Goal: Find specific page/section: Find specific page/section

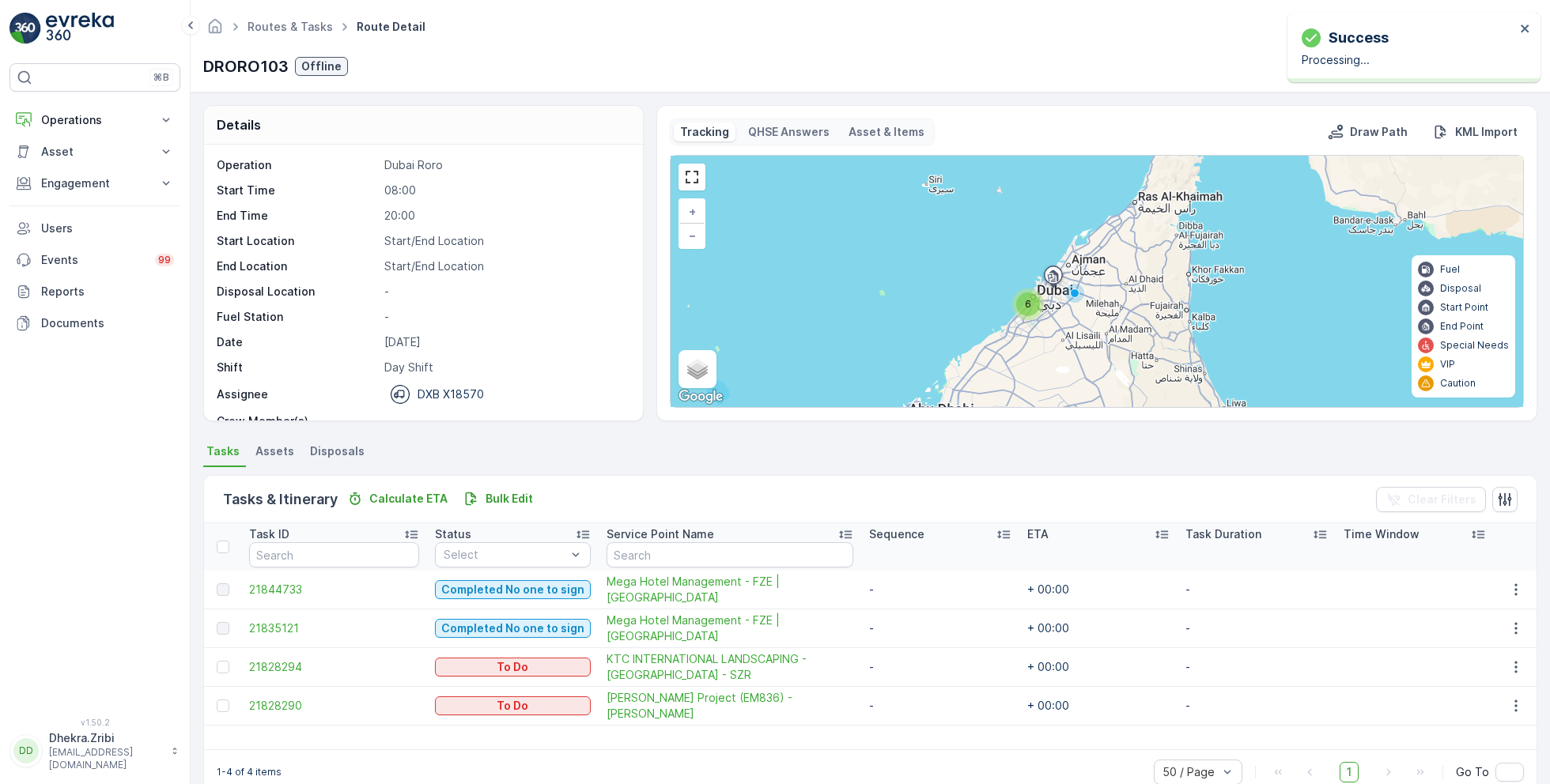
scroll to position [30, 0]
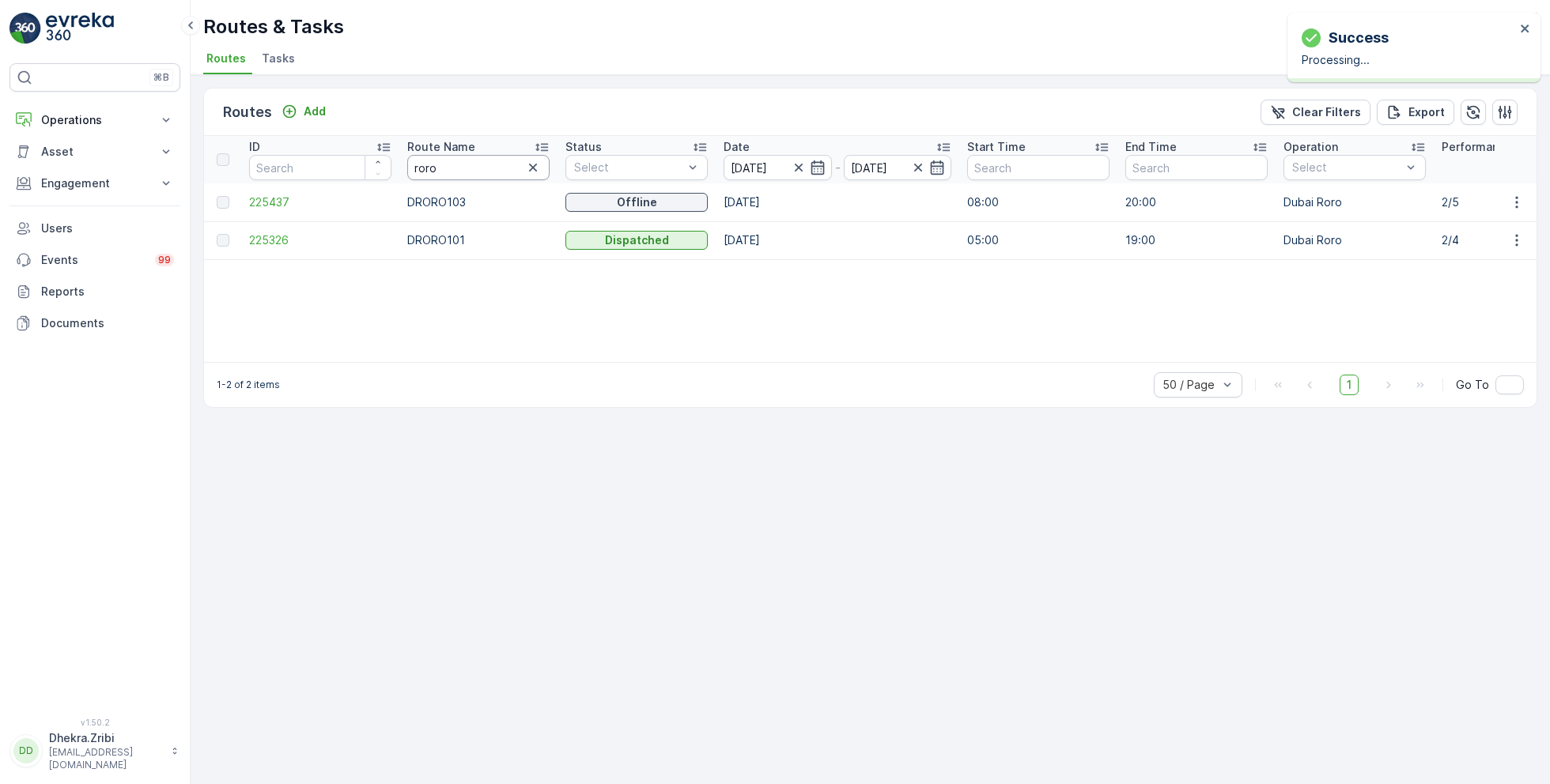
click at [455, 174] on input "roro" at bounding box center [479, 168] width 142 height 26
type input "rel"
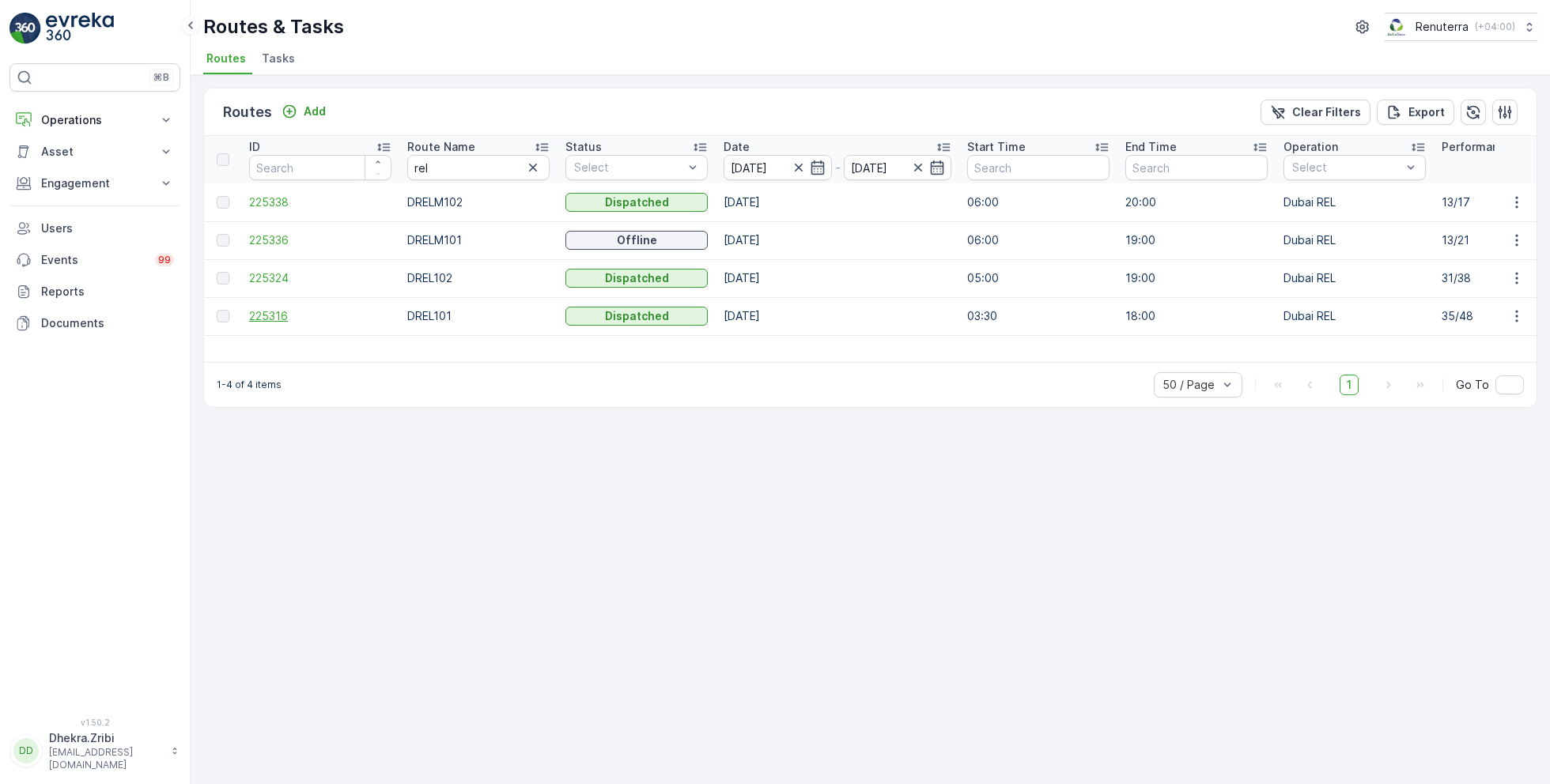
click at [258, 312] on span "225316" at bounding box center [321, 317] width 142 height 16
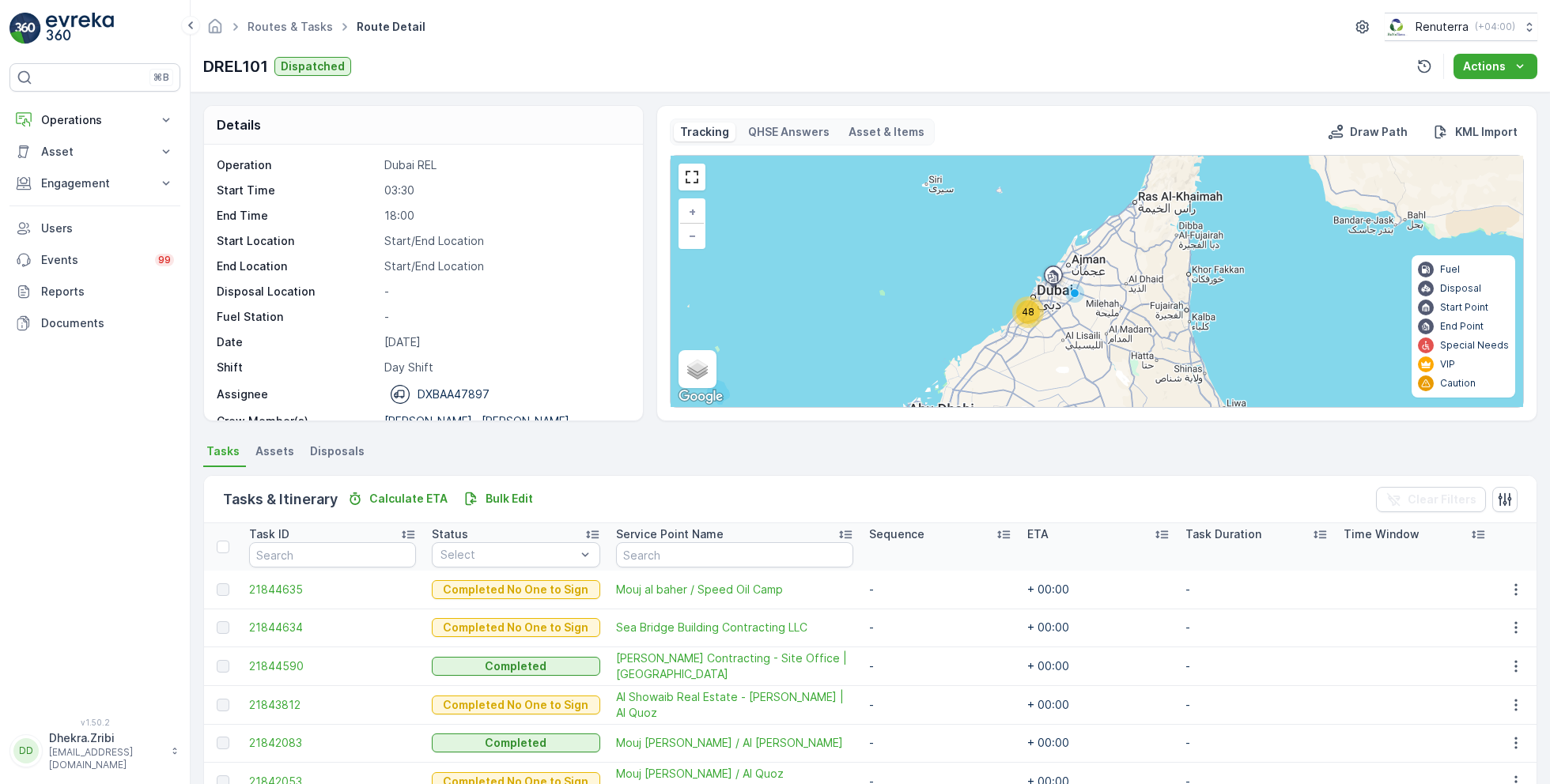
click at [1029, 319] on div "48" at bounding box center [1028, 313] width 24 height 24
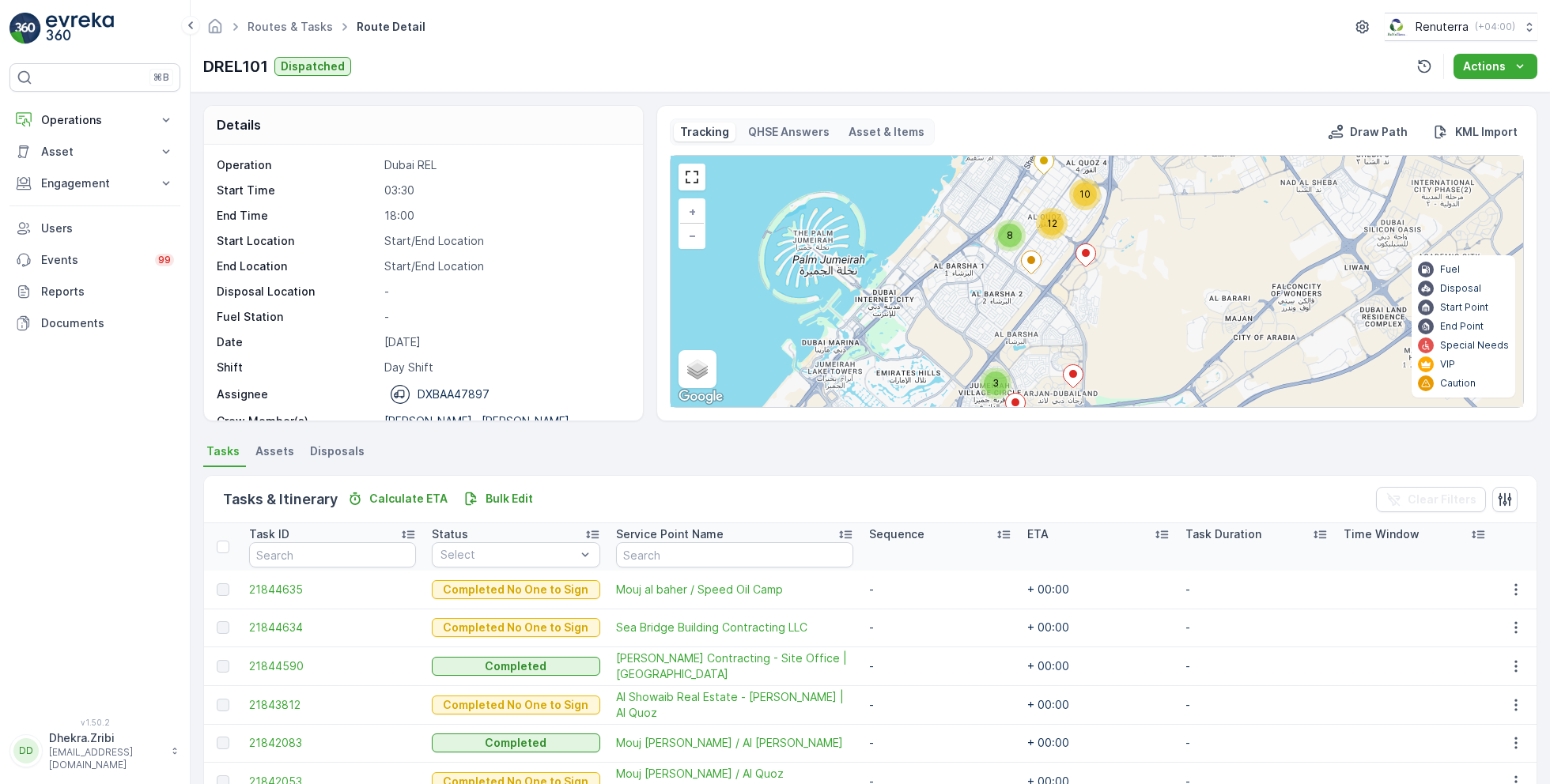
click at [1082, 250] on ellipse at bounding box center [1086, 253] width 8 height 8
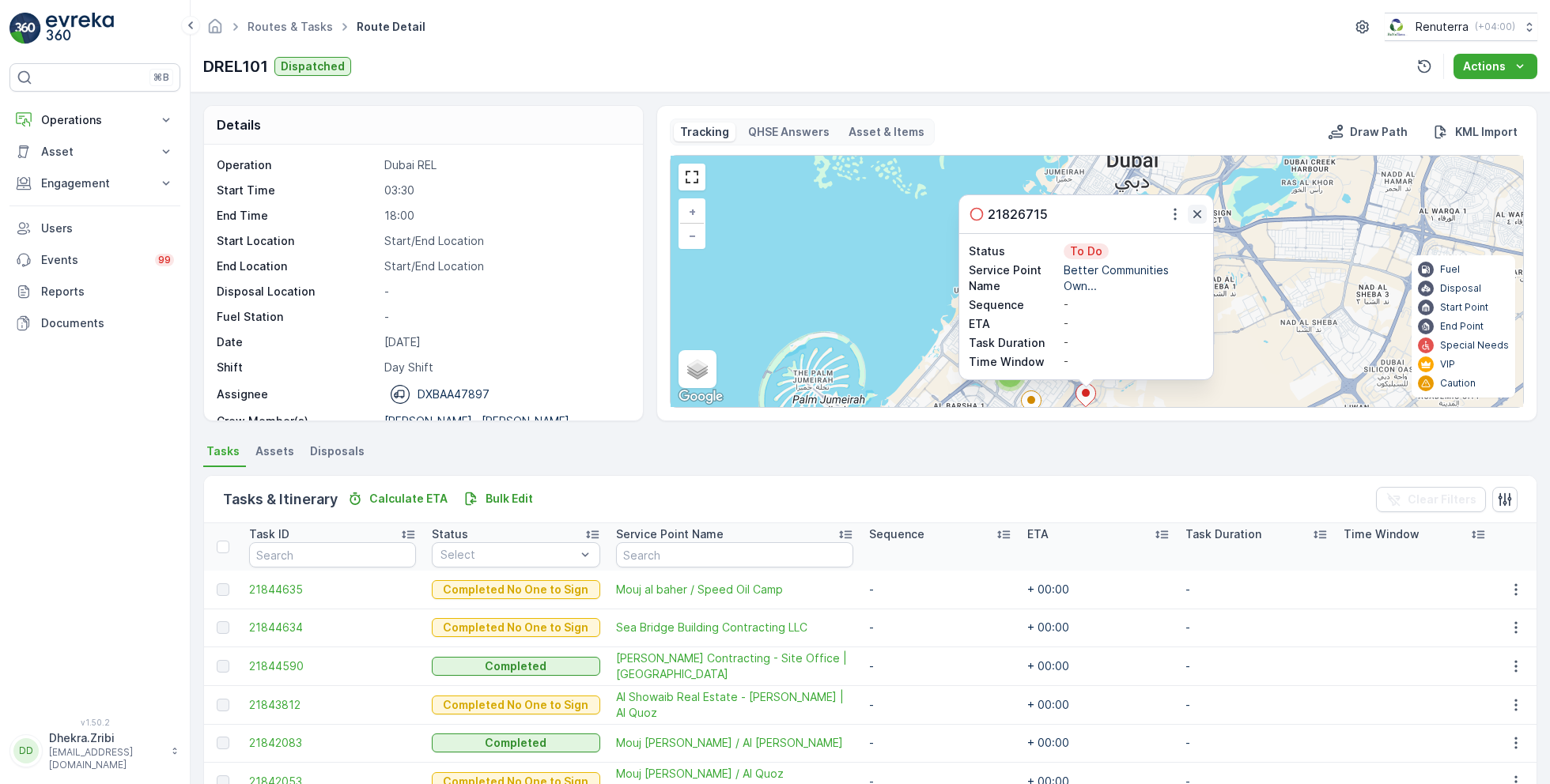
click at [1199, 213] on icon "button" at bounding box center [1198, 214] width 16 height 16
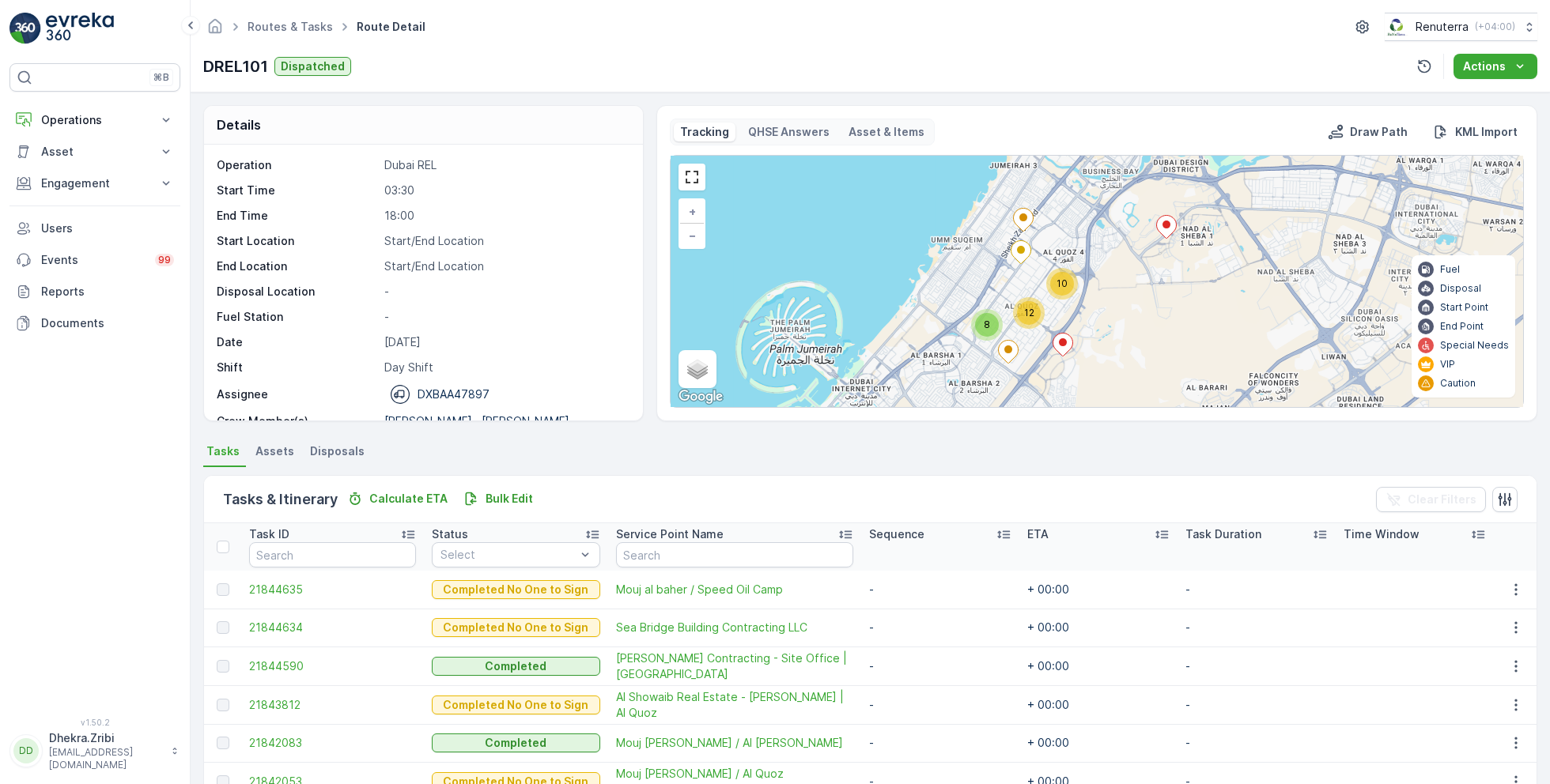
drag, startPoint x: 1156, startPoint y: 260, endPoint x: 1132, endPoint y: 205, distance: 60.0
click at [1132, 205] on div "2 3 6 10 8 12 + − Satellite Roadmap Terrain Hybrid Leaflet Keyboard shortcuts M…" at bounding box center [1097, 281] width 852 height 251
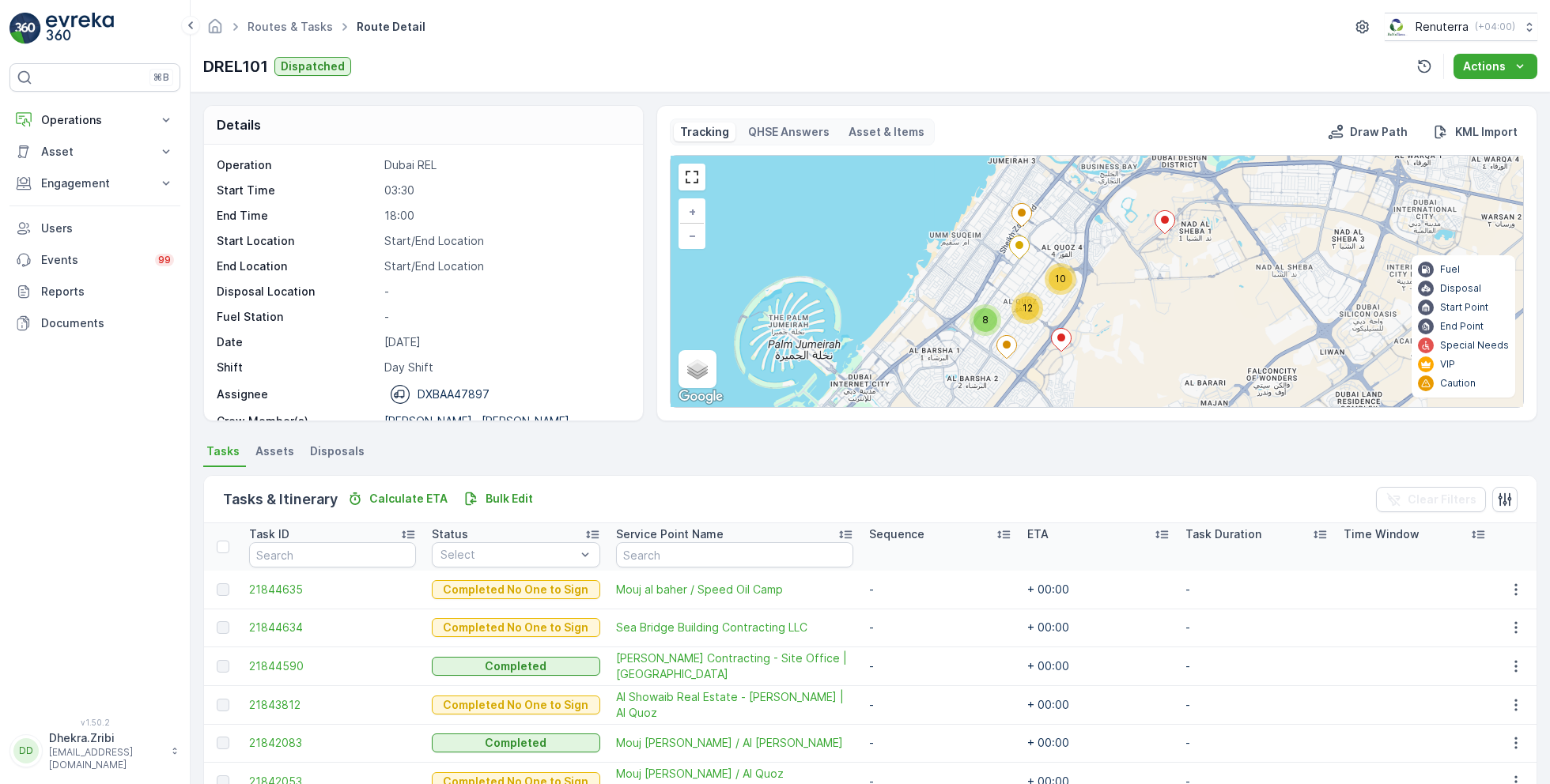
click at [1061, 349] on icon at bounding box center [1062, 340] width 21 height 24
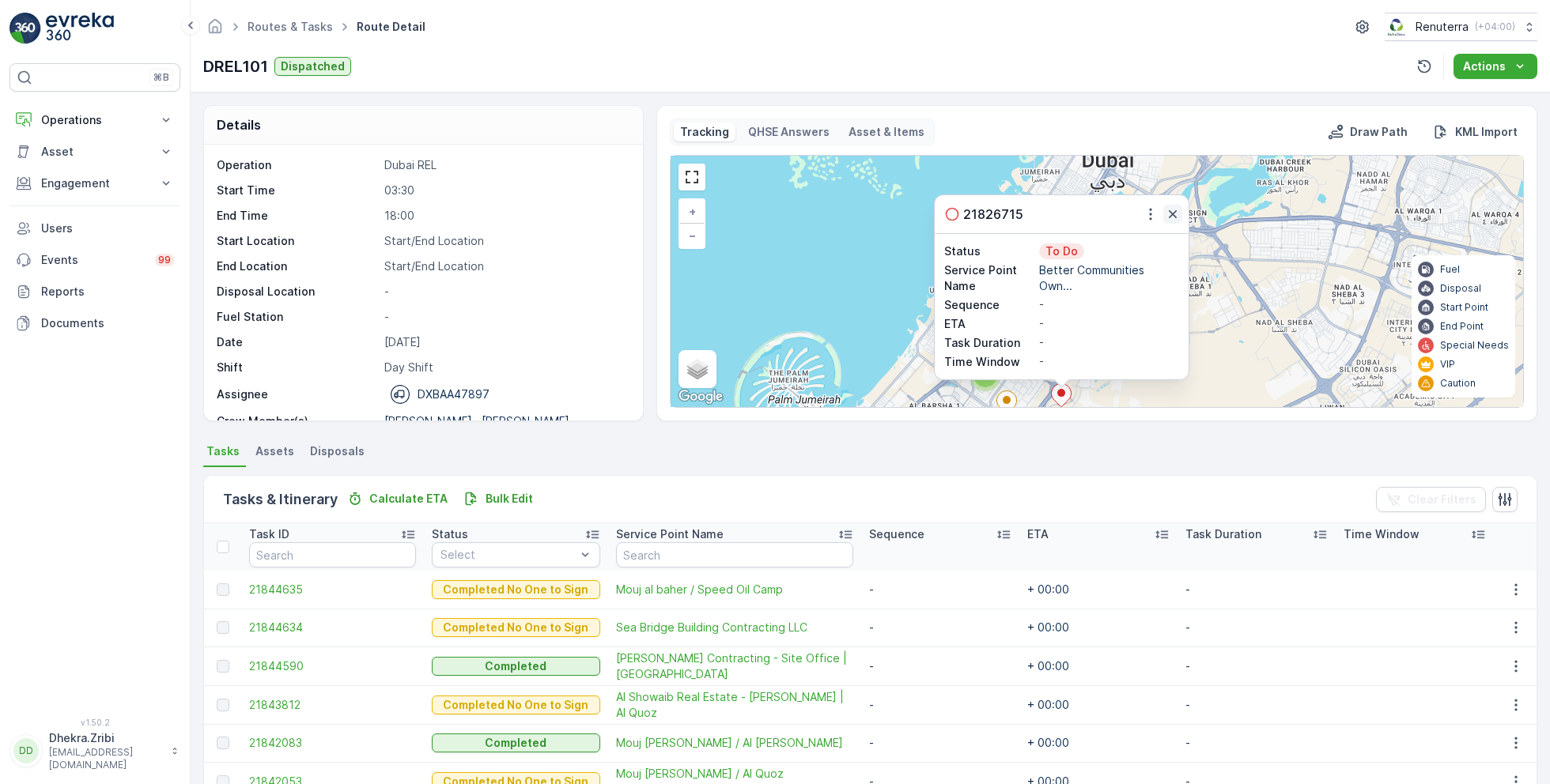
click at [1172, 209] on icon "button" at bounding box center [1173, 214] width 16 height 16
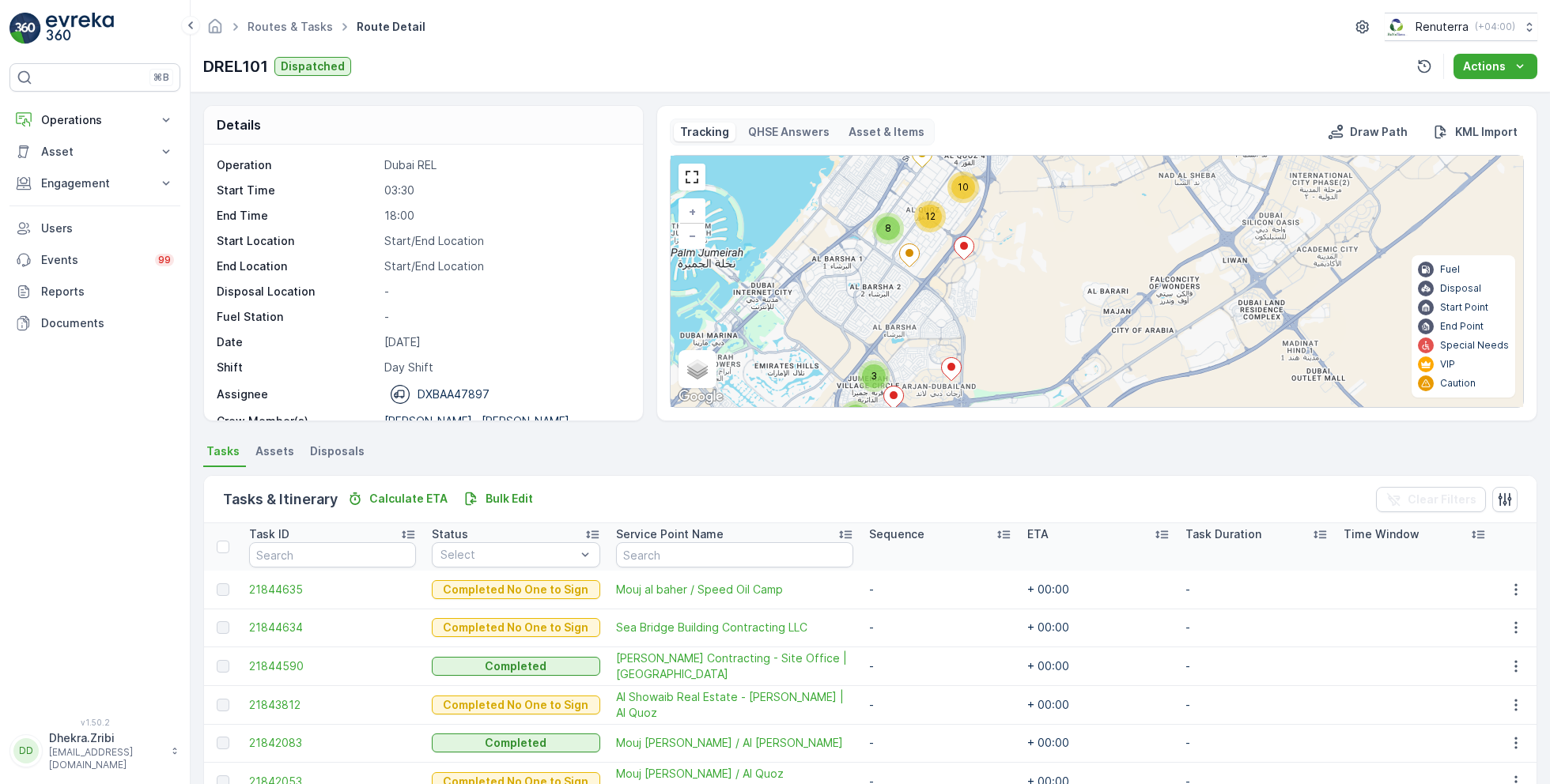
drag, startPoint x: 1140, startPoint y: 347, endPoint x: 1043, endPoint y: 199, distance: 177.0
click at [1042, 199] on div "2 3 6 10 8 12 + − Satellite Roadmap Terrain Hybrid Leaflet Keyboard shortcuts M…" at bounding box center [1097, 281] width 852 height 251
click at [964, 246] on ellipse at bounding box center [964, 246] width 8 height 8
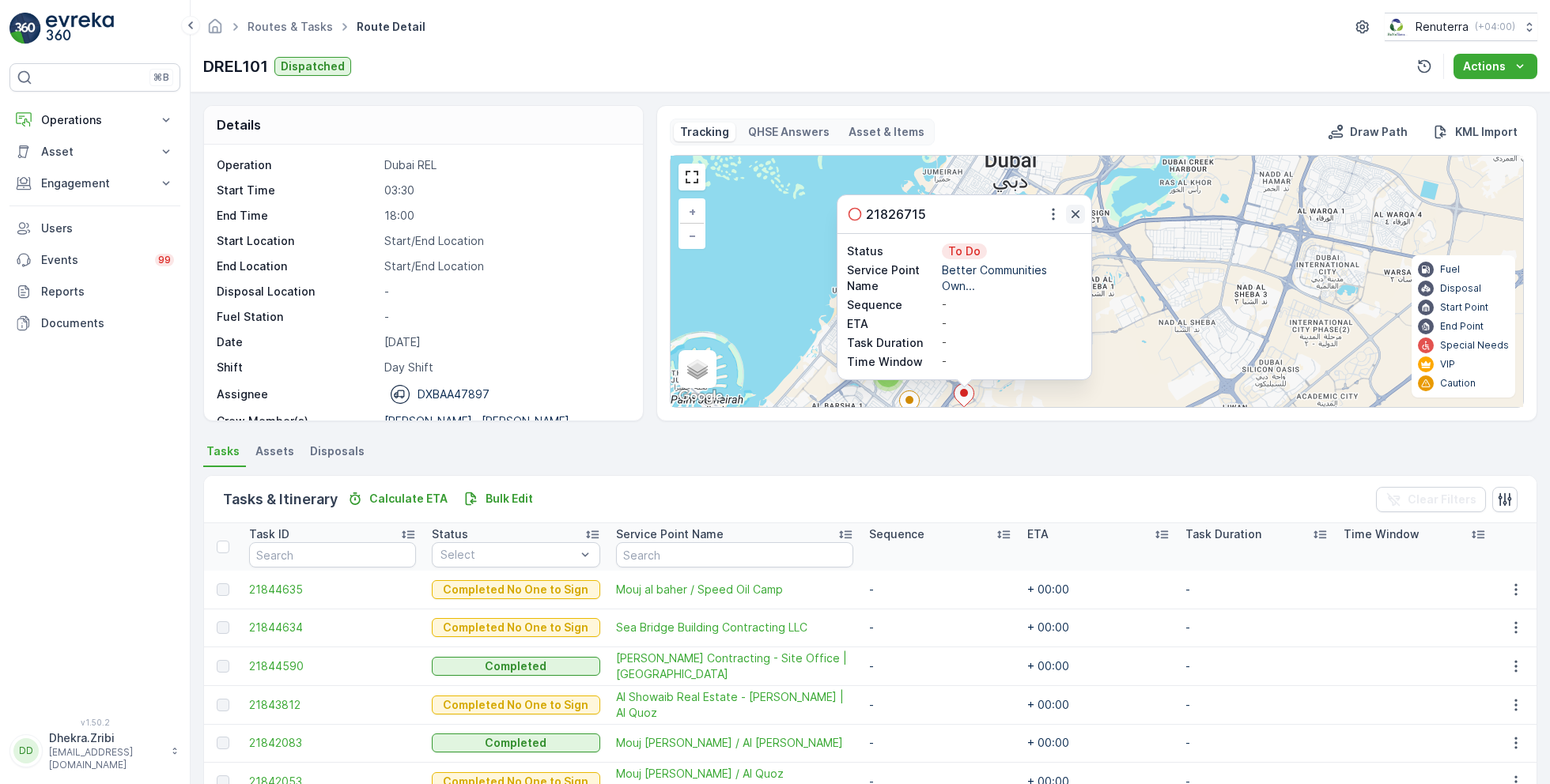
click at [1071, 212] on icon "button" at bounding box center [1075, 214] width 16 height 16
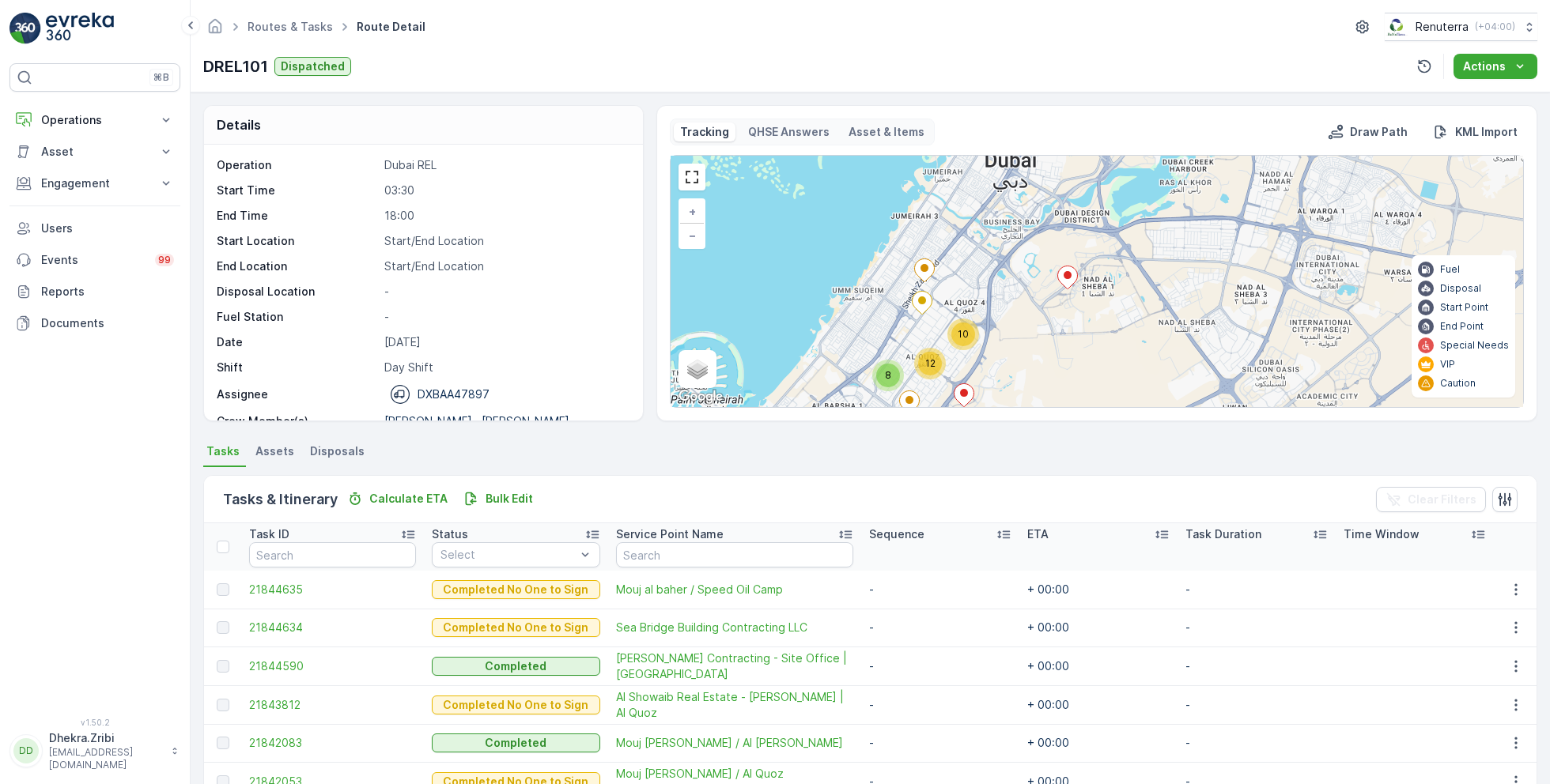
drag, startPoint x: 1144, startPoint y: 411, endPoint x: 1144, endPoint y: 294, distance: 117.0
click at [1144, 294] on div "Tracking QHSE Answers Asset & Items Draw Path KML Import 2 3 6 10 8 12 + − Sate…" at bounding box center [1096, 263] width 881 height 317
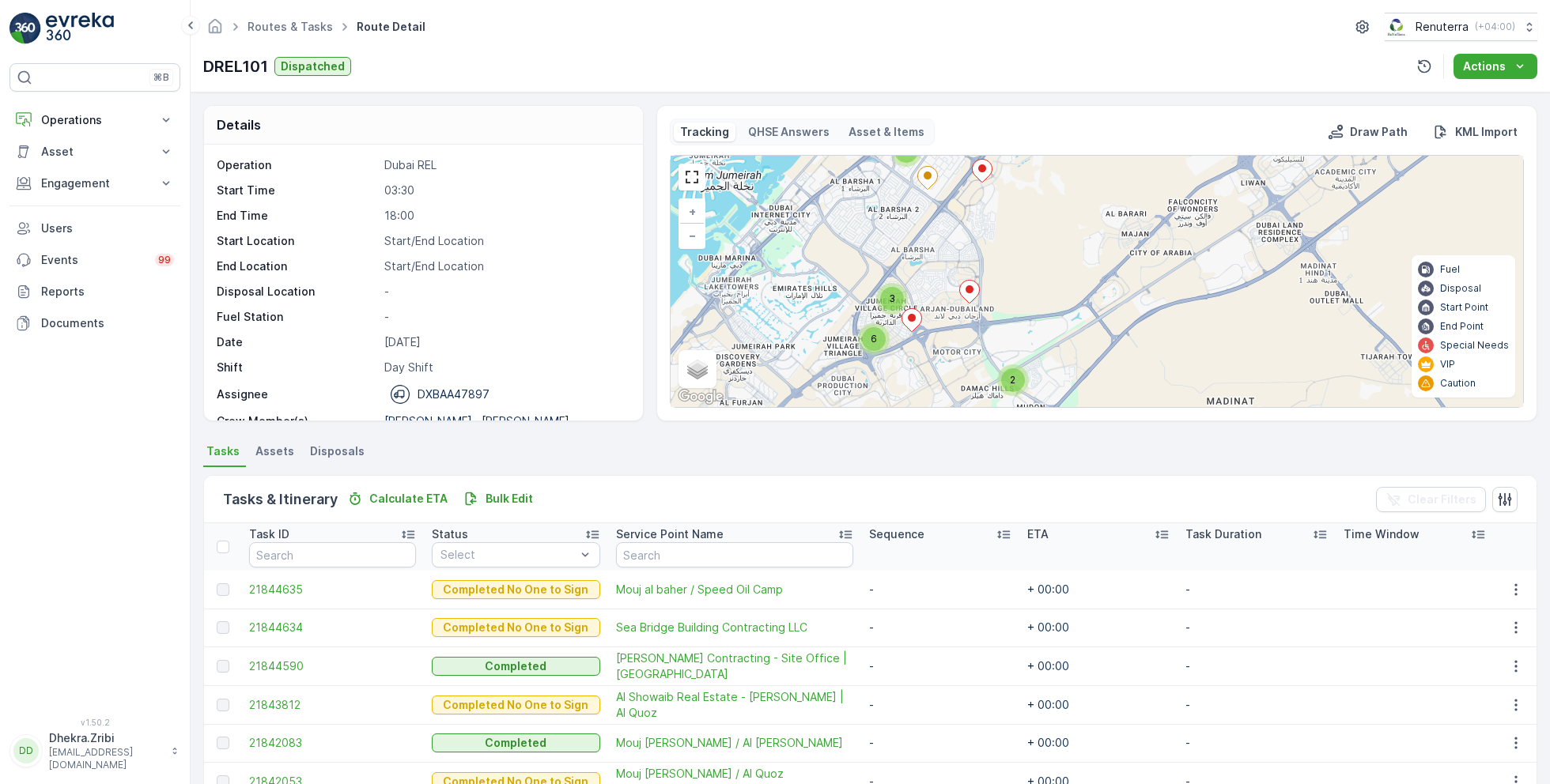
drag, startPoint x: 1128, startPoint y: 340, endPoint x: 1146, endPoint y: 115, distance: 225.7
click at [1146, 115] on div "Tracking QHSE Answers Asset & Items Draw Path KML Import 2 3 6 10 8 12 + − Sate…" at bounding box center [1096, 263] width 881 height 317
